Goal: Transaction & Acquisition: Purchase product/service

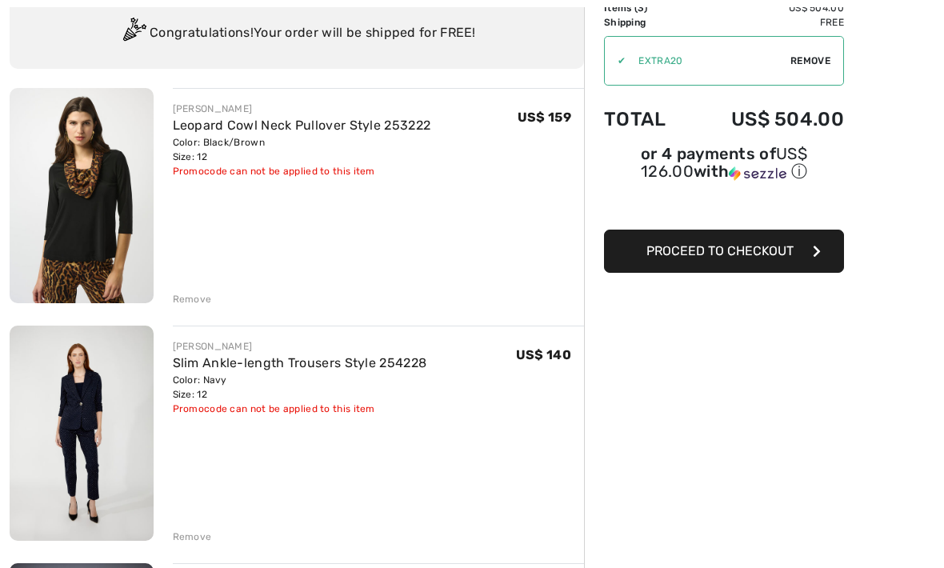
scroll to position [122, 0]
click at [203, 533] on div "Remove" at bounding box center [192, 536] width 39 height 14
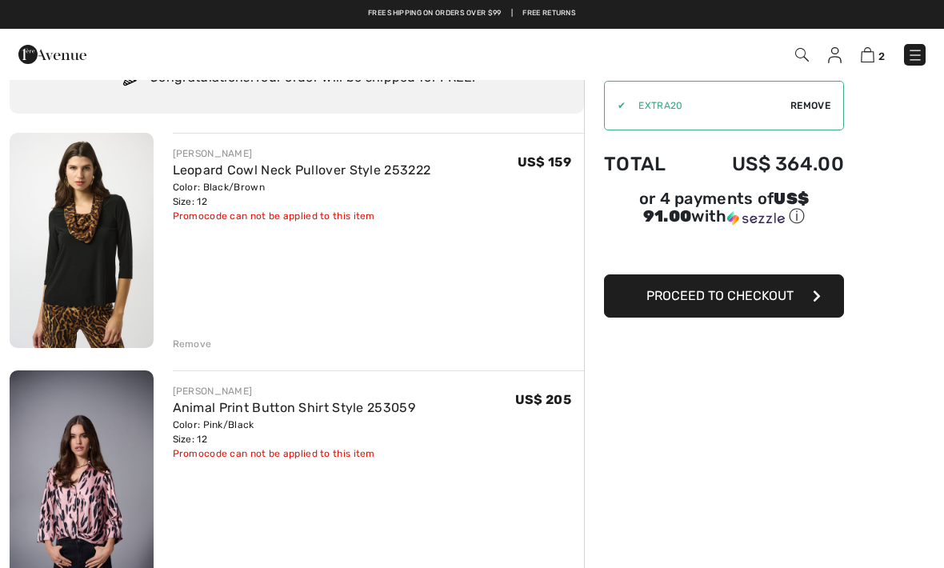
scroll to position [76, 0]
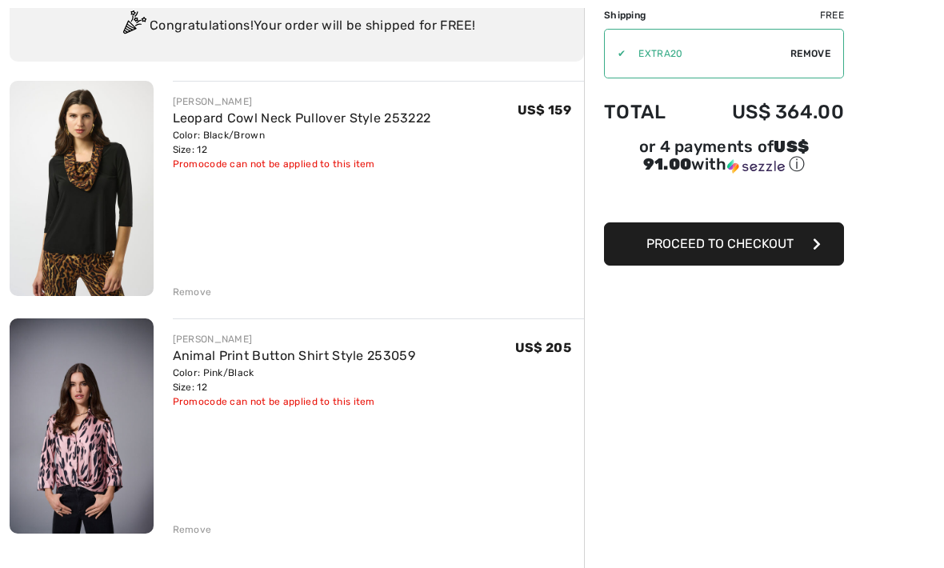
scroll to position [130, 0]
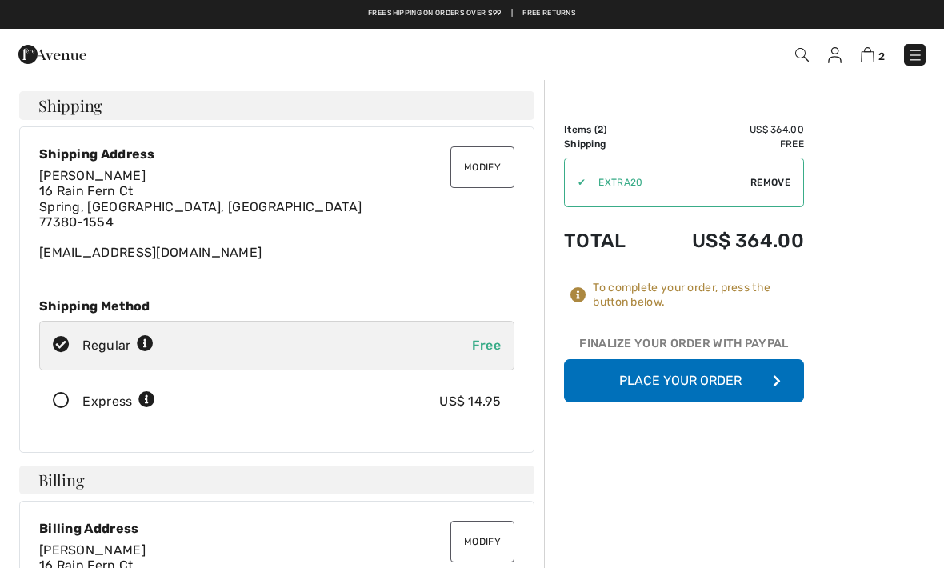
click at [735, 377] on button "Place Your Order" at bounding box center [684, 380] width 240 height 43
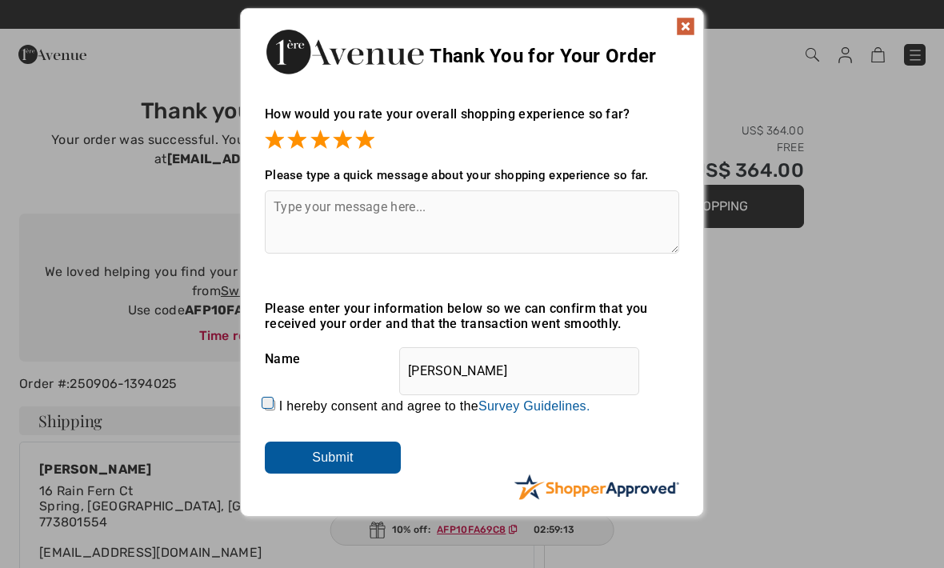
click at [316, 203] on textarea at bounding box center [472, 221] width 414 height 63
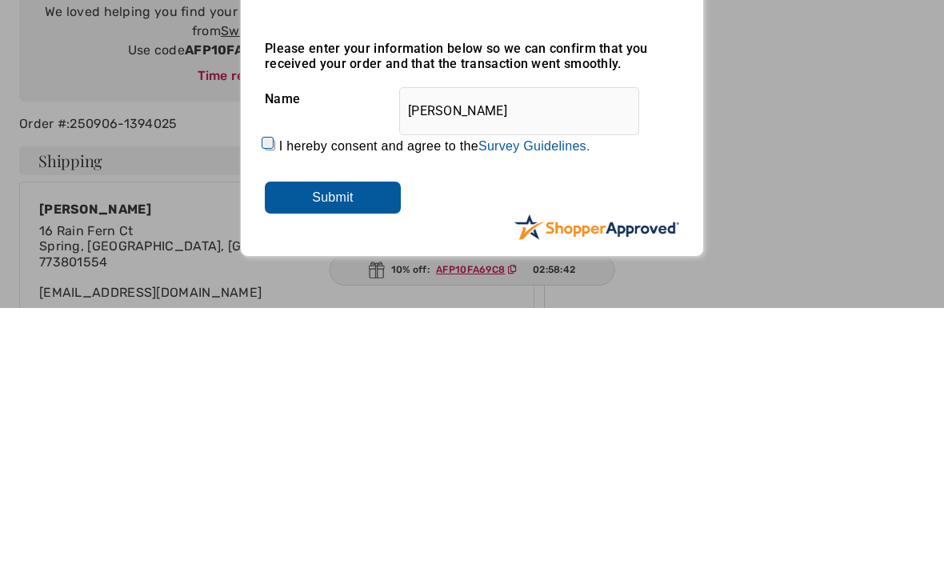
type textarea "Easy and quick"
click at [378, 441] on input "Submit" at bounding box center [333, 457] width 136 height 32
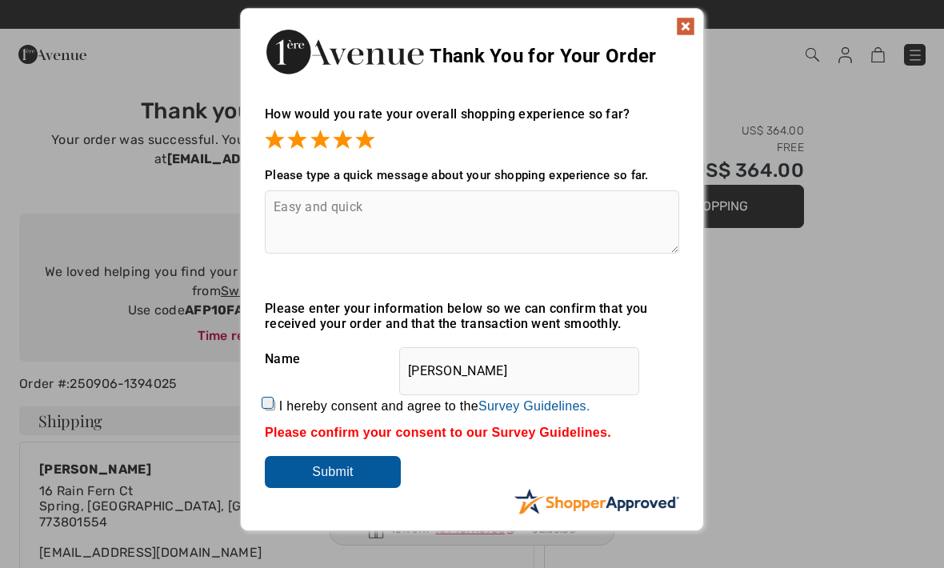
click at [693, 22] on img at bounding box center [685, 26] width 19 height 19
